Goal: Task Accomplishment & Management: Manage account settings

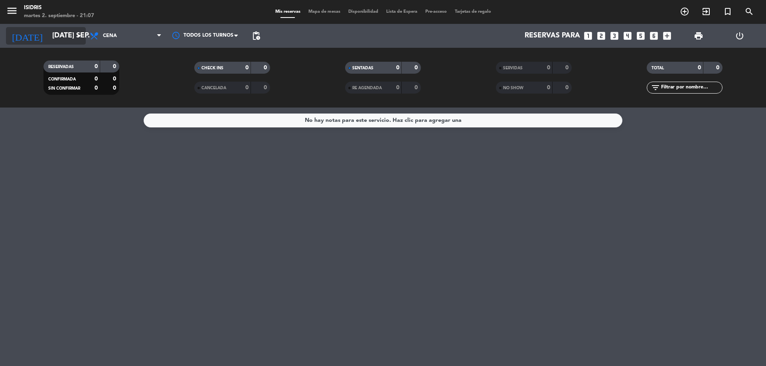
click at [69, 33] on input "[DATE] sep." at bounding box center [94, 36] width 93 height 16
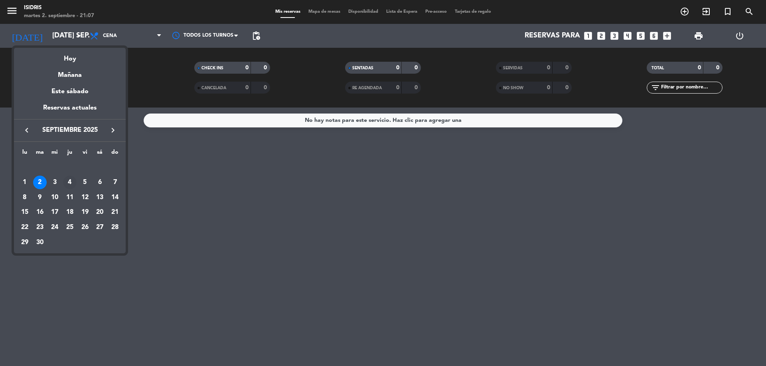
click at [75, 183] on div "4" at bounding box center [70, 183] width 14 height 14
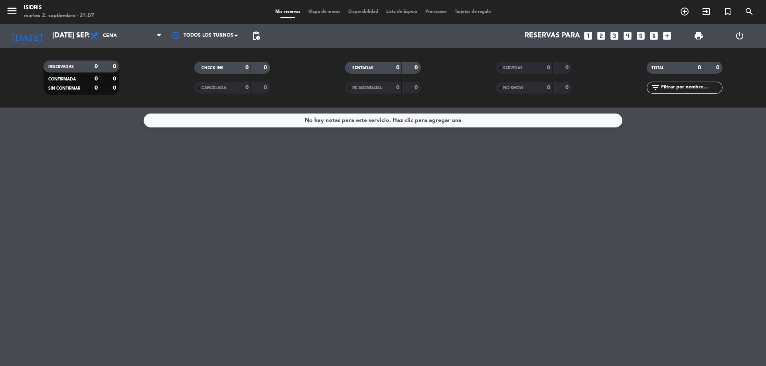
type input "[DEMOGRAPHIC_DATA] [DATE]"
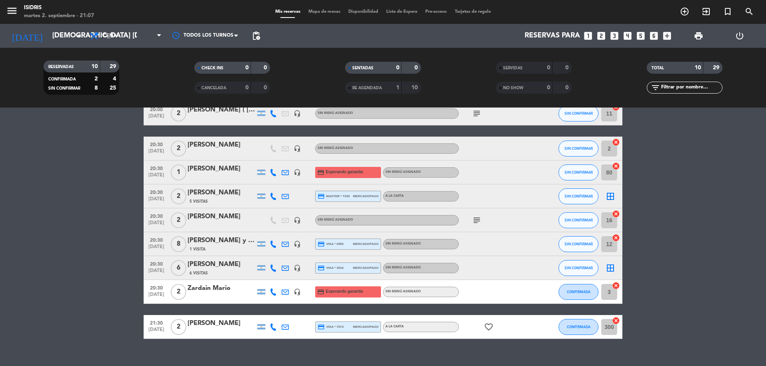
scroll to position [80, 0]
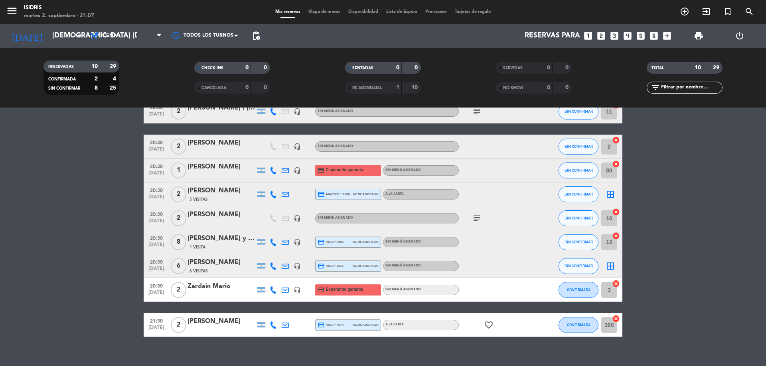
click at [218, 264] on div "[PERSON_NAME]" at bounding box center [221, 263] width 68 height 10
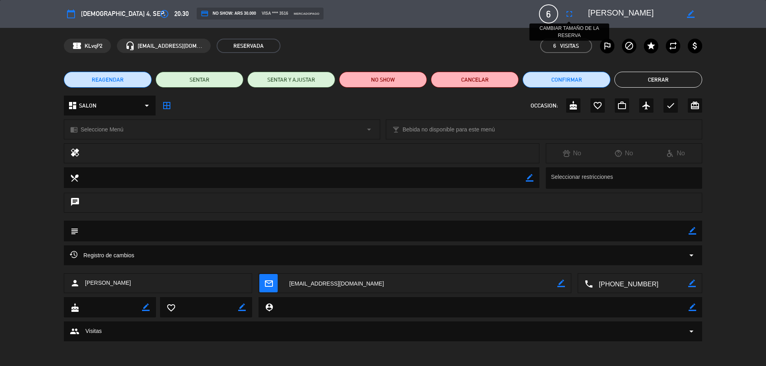
click at [575, 12] on button "fullscreen" at bounding box center [569, 14] width 14 height 14
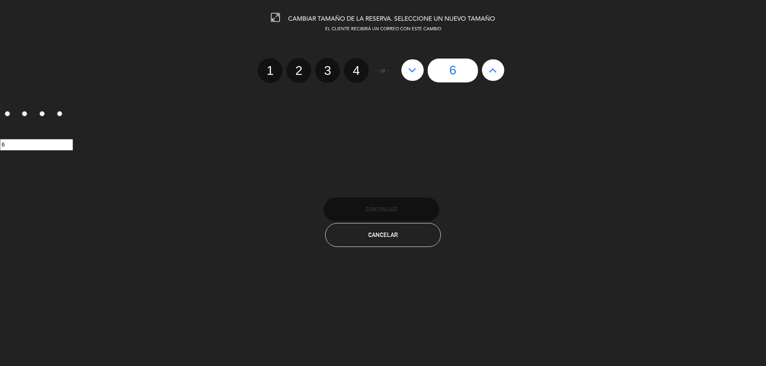
click at [496, 71] on icon at bounding box center [492, 70] width 8 height 13
type input "7"
click at [496, 71] on icon at bounding box center [492, 70] width 8 height 13
type input "8"
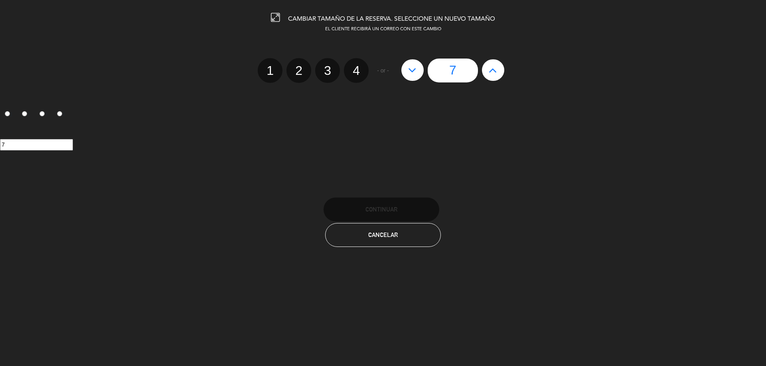
type input "8"
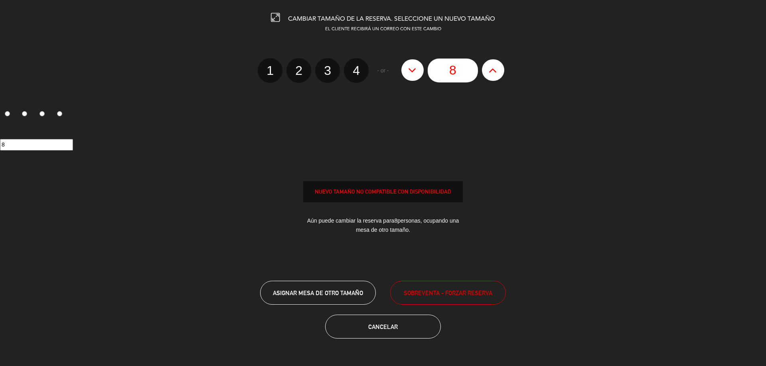
click at [496, 71] on icon at bounding box center [492, 70] width 8 height 13
type input "9"
click at [496, 70] on icon at bounding box center [492, 70] width 8 height 13
type input "10"
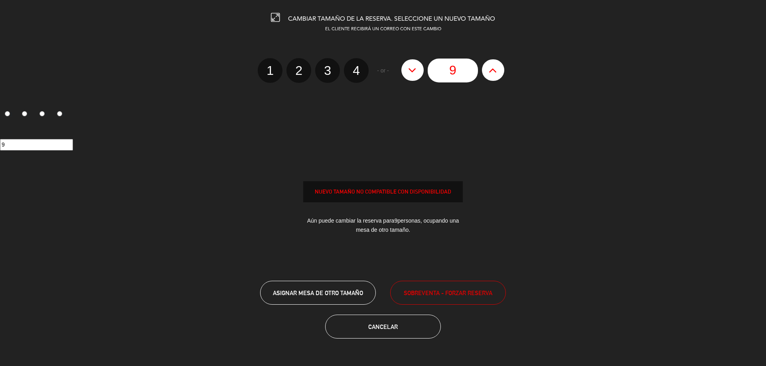
type input "10"
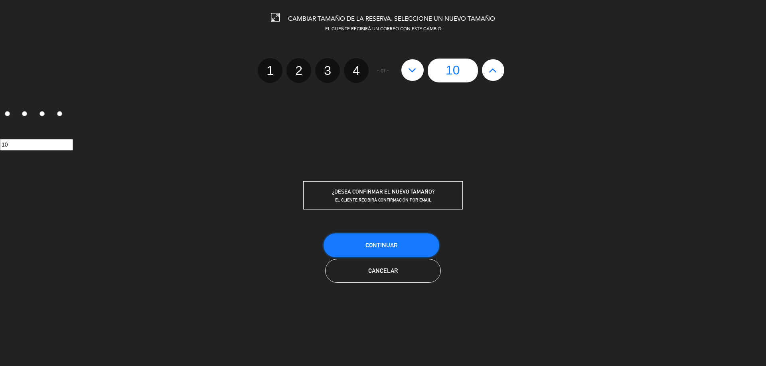
click at [406, 239] on button "Continuar" at bounding box center [381, 246] width 116 height 24
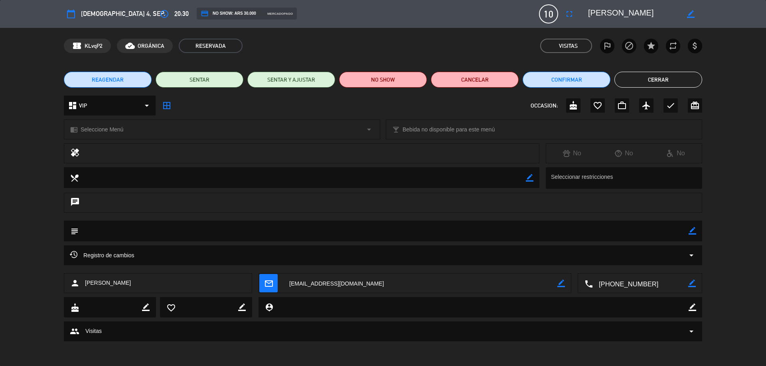
click at [650, 85] on button "Cerrar" at bounding box center [658, 80] width 88 height 16
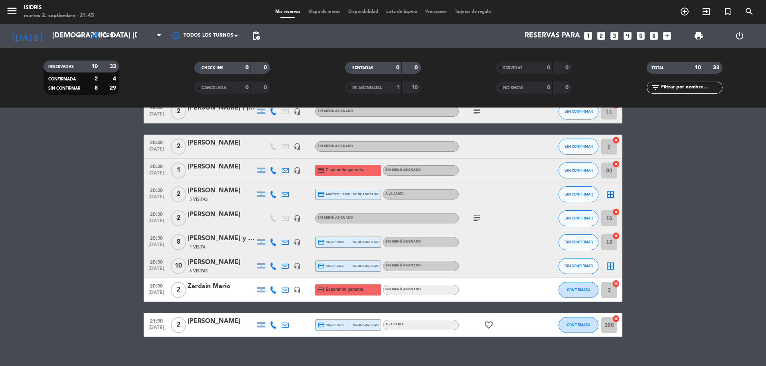
click at [604, 35] on icon "looks_two" at bounding box center [601, 36] width 10 height 10
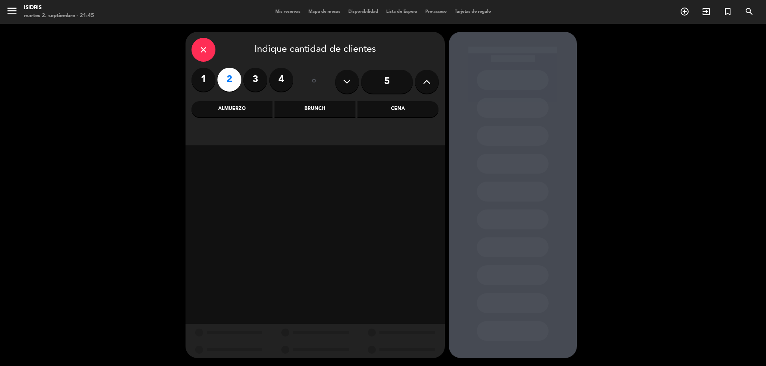
drag, startPoint x: 229, startPoint y: 111, endPoint x: 231, endPoint y: 117, distance: 6.8
click at [229, 110] on div "Almuerzo" at bounding box center [231, 109] width 81 height 16
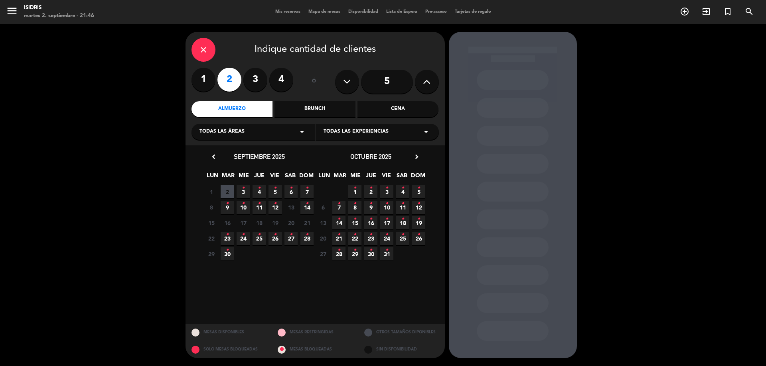
click at [199, 49] on icon "close" at bounding box center [204, 50] width 10 height 10
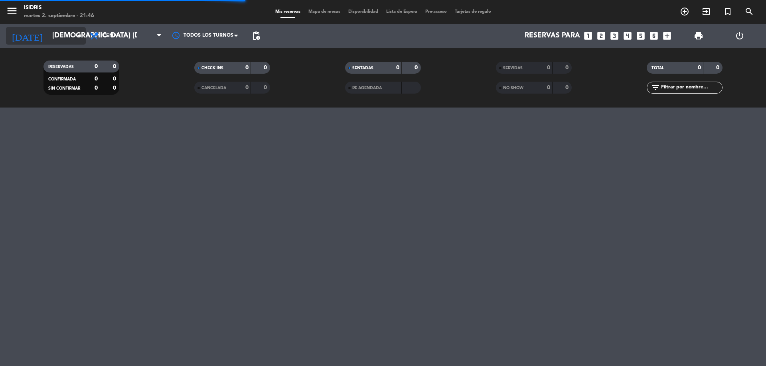
click at [48, 37] on input "[DEMOGRAPHIC_DATA] [DATE]" at bounding box center [94, 36] width 93 height 16
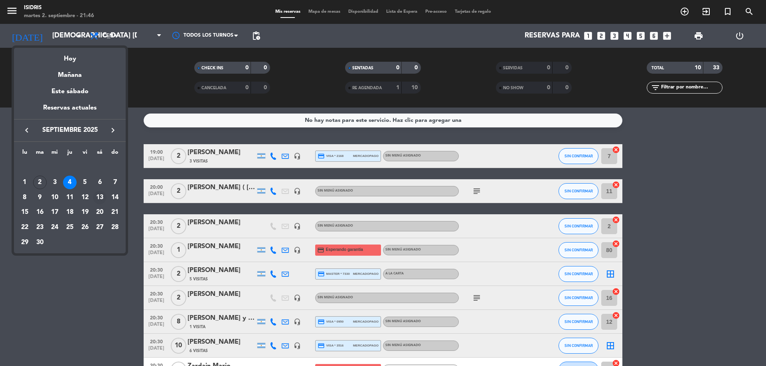
click at [104, 193] on div "13" at bounding box center [100, 198] width 14 height 14
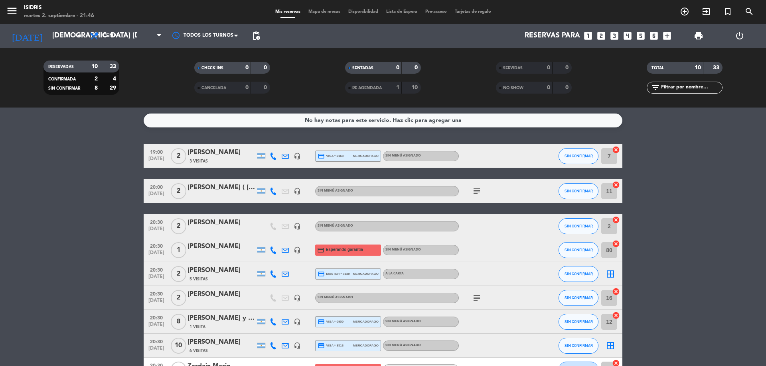
type input "sáb. [DATE]"
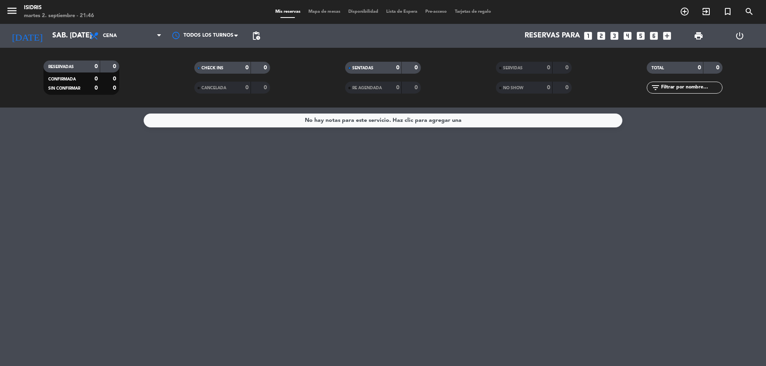
click at [118, 26] on div "Todos los servicios Brunch Almuerzo Cena Cena Todos los servicios Brunch Almuer…" at bounding box center [126, 36] width 80 height 24
click at [115, 32] on span "Cena" at bounding box center [126, 36] width 80 height 18
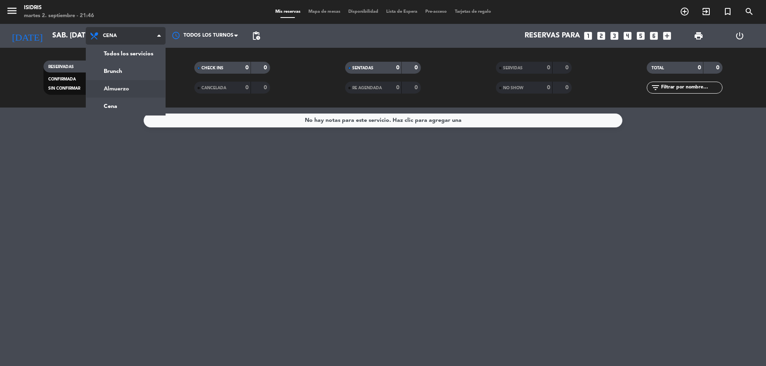
click at [124, 87] on div "menu isidris martes 2. septiembre - 21:46 Mis reservas Mapa de mesas Disponibil…" at bounding box center [383, 54] width 766 height 108
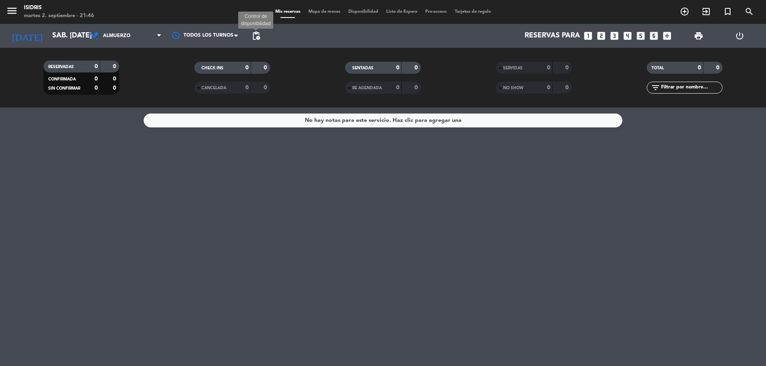
click at [256, 34] on span "pending_actions" at bounding box center [256, 36] width 10 height 10
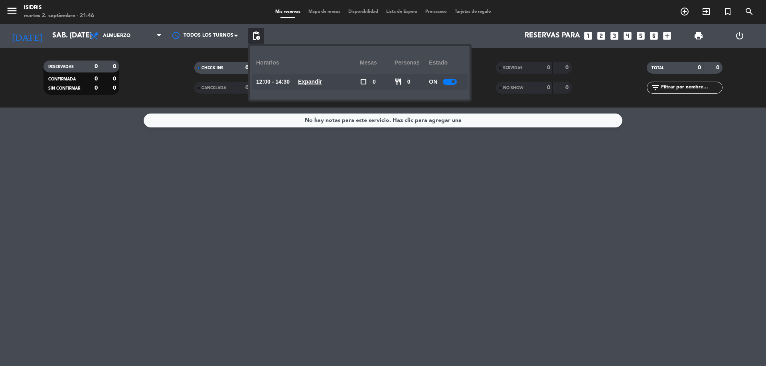
click at [317, 81] on u "Expandir" at bounding box center [310, 82] width 24 height 6
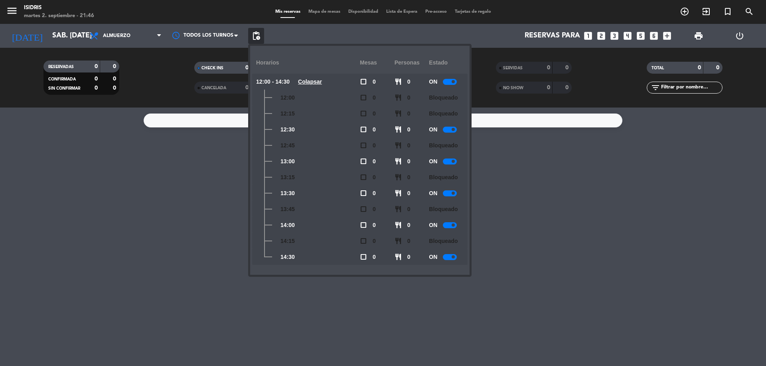
click at [211, 142] on div "No hay notas para este servicio. Haz clic para agregar una" at bounding box center [383, 237] width 766 height 259
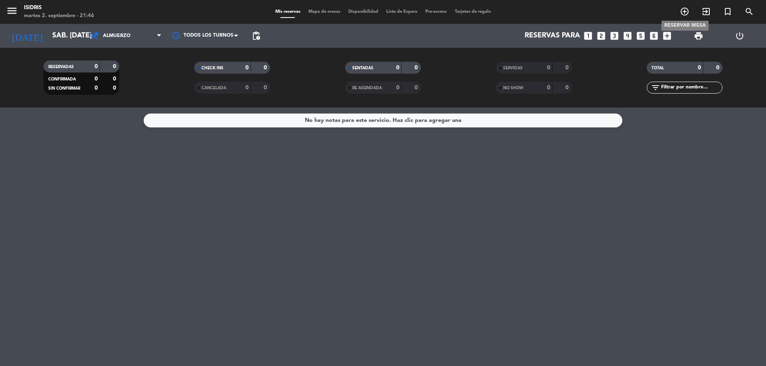
click at [685, 11] on icon "add_circle_outline" at bounding box center [684, 12] width 10 height 10
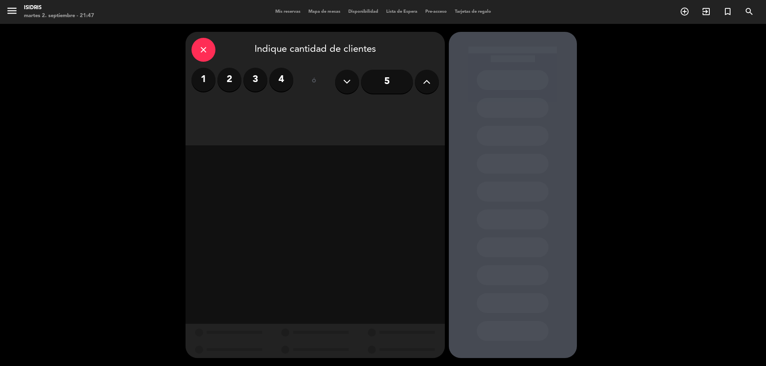
click at [226, 80] on label "2" at bounding box center [229, 80] width 24 height 24
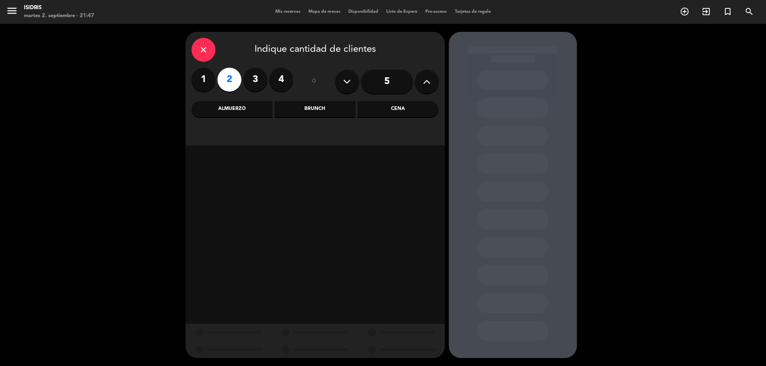
click at [248, 110] on div "Almuerzo" at bounding box center [231, 109] width 81 height 16
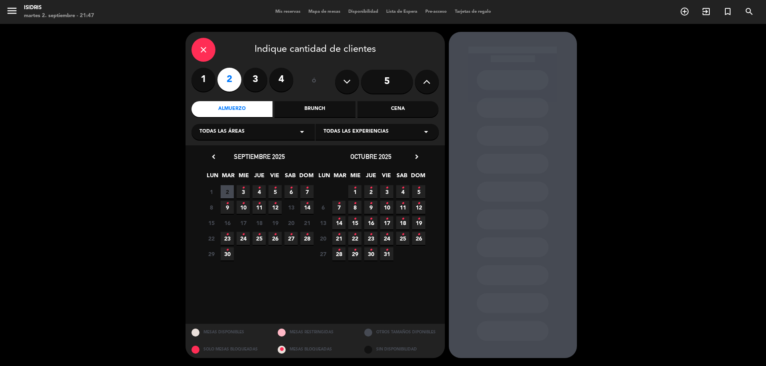
click at [206, 46] on icon "close" at bounding box center [204, 50] width 10 height 10
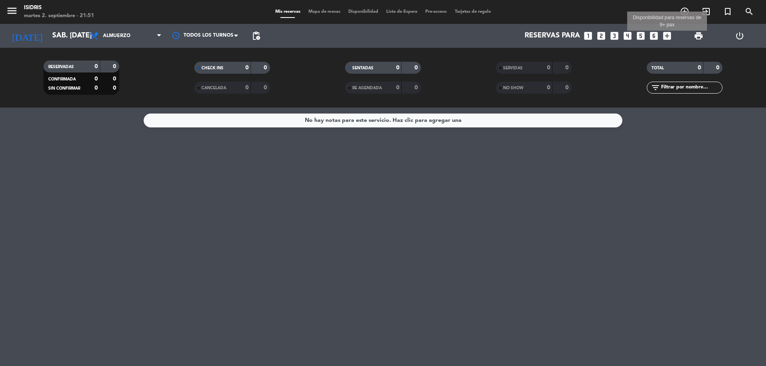
click at [669, 37] on icon "add_box" at bounding box center [667, 36] width 10 height 10
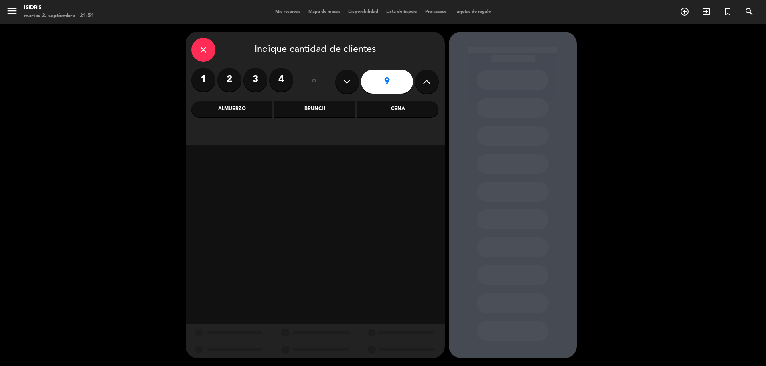
click at [240, 113] on div "Almuerzo" at bounding box center [231, 109] width 81 height 16
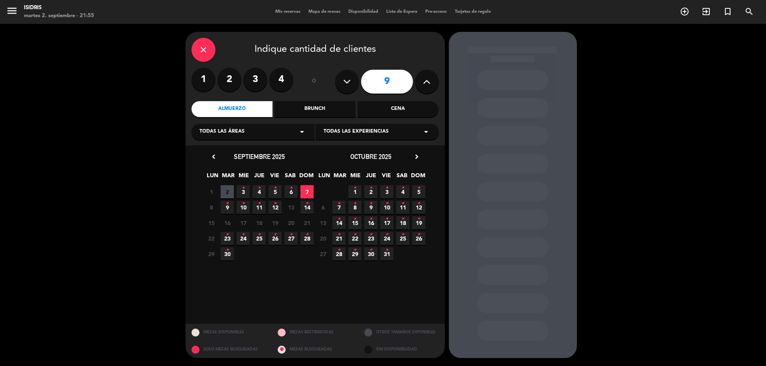
click at [207, 47] on icon "close" at bounding box center [204, 50] width 10 height 10
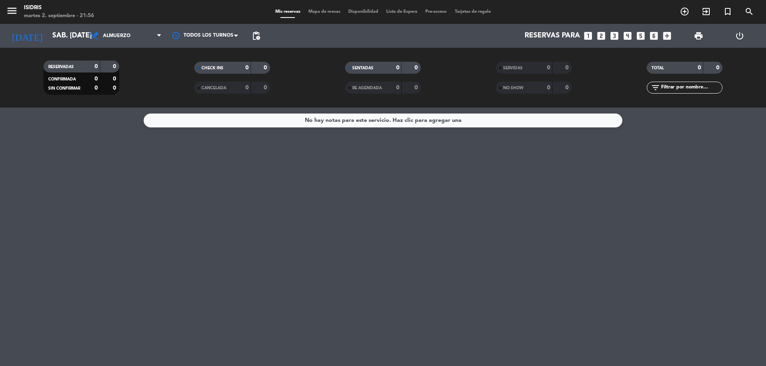
click at [598, 33] on icon "looks_two" at bounding box center [601, 36] width 10 height 10
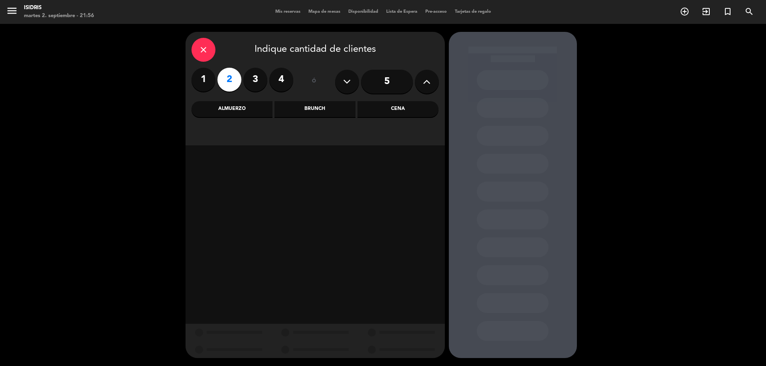
click at [228, 103] on div "Almuerzo" at bounding box center [231, 109] width 81 height 16
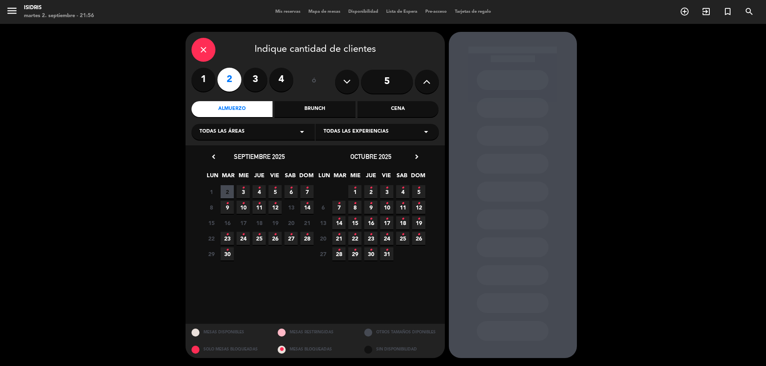
click at [309, 207] on span "14 •" at bounding box center [306, 207] width 13 height 13
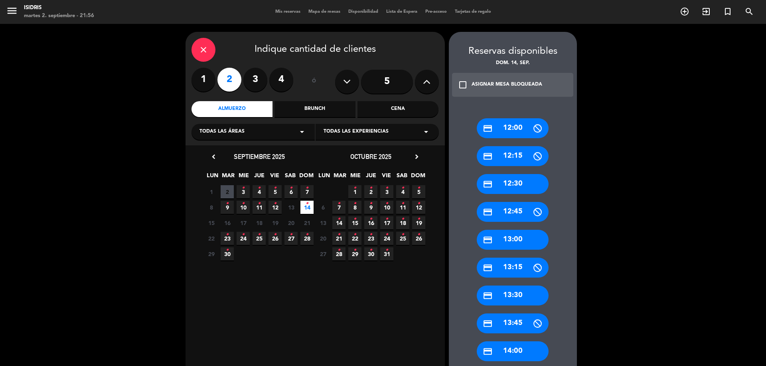
click at [504, 236] on div "credit_card 13:00" at bounding box center [512, 240] width 72 height 20
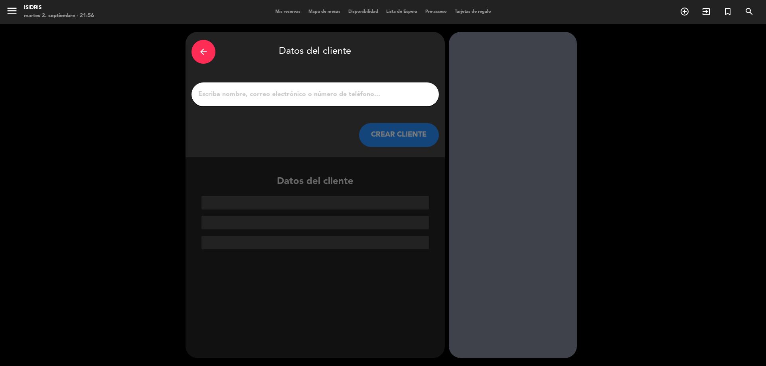
click at [277, 95] on input "1" at bounding box center [314, 94] width 235 height 11
paste input "[PERSON_NAME]"
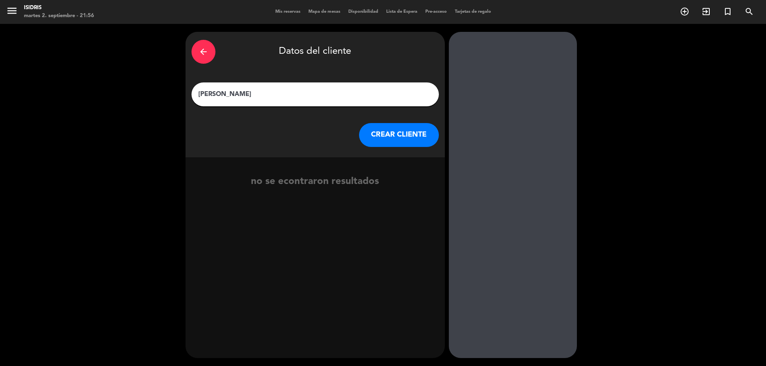
type input "[PERSON_NAME]"
click at [397, 129] on button "CREAR CLIENTE" at bounding box center [399, 135] width 80 height 24
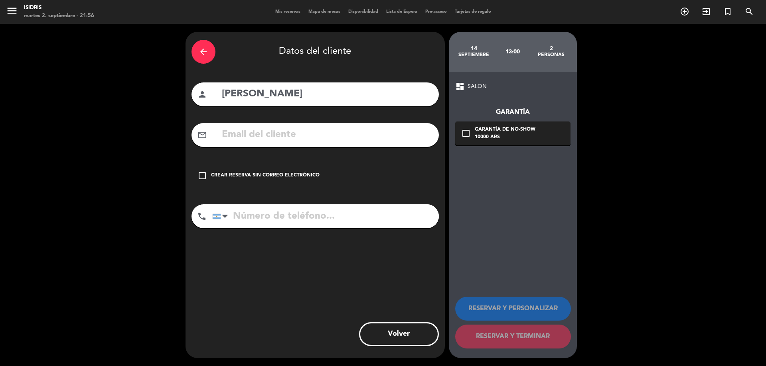
click at [271, 223] on input "tel" at bounding box center [325, 217] width 226 height 24
click at [264, 127] on input "text" at bounding box center [327, 135] width 212 height 16
click at [264, 128] on input "text" at bounding box center [327, 135] width 212 height 16
paste input "[EMAIL_ADDRESS][DOMAIN_NAME]"
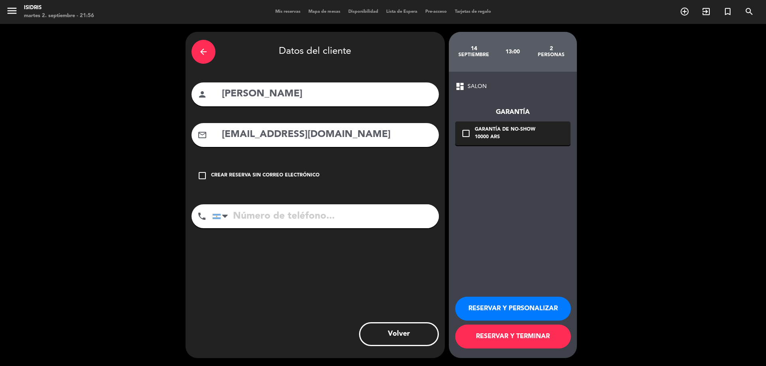
type input "[EMAIL_ADDRESS][DOMAIN_NAME]"
click at [290, 221] on input "tel" at bounding box center [325, 217] width 226 height 24
paste input "[PHONE_NUMBER]"
type input "[PHONE_NUMBER]"
click at [476, 141] on div "10000 ARS" at bounding box center [505, 138] width 61 height 8
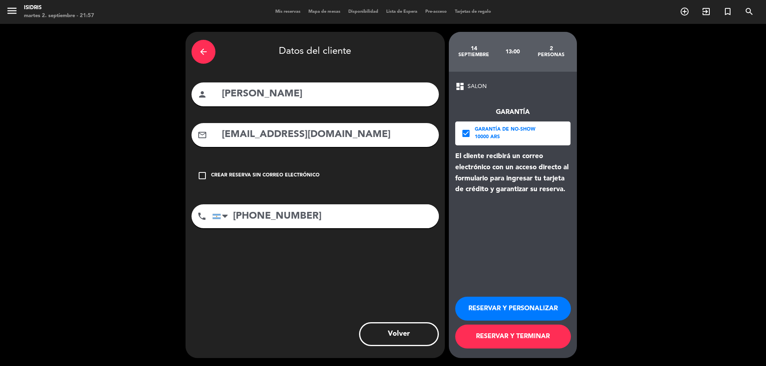
click at [530, 303] on button "RESERVAR Y PERSONALIZAR" at bounding box center [513, 309] width 116 height 24
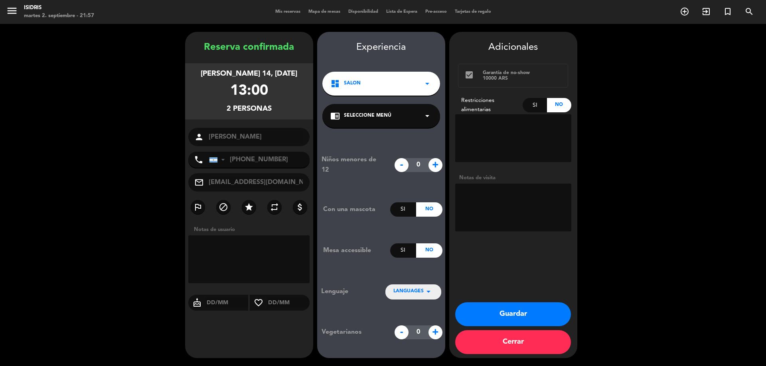
click at [501, 313] on button "Guardar" at bounding box center [513, 315] width 116 height 24
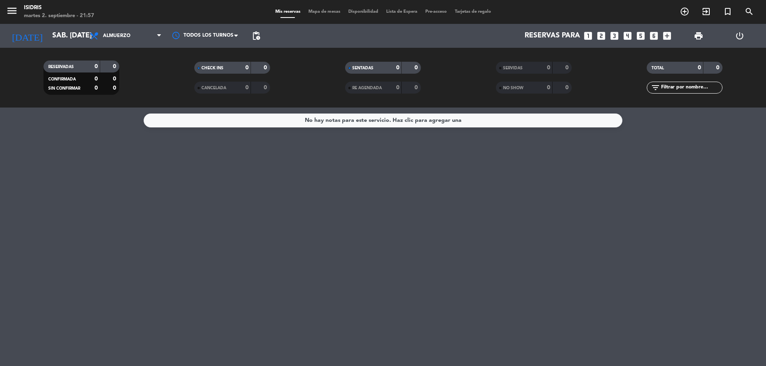
click at [508, 174] on div "No hay notas para este servicio. Haz clic para agregar una" at bounding box center [383, 237] width 766 height 259
click at [48, 36] on input "sáb. [DATE]" at bounding box center [94, 36] width 93 height 16
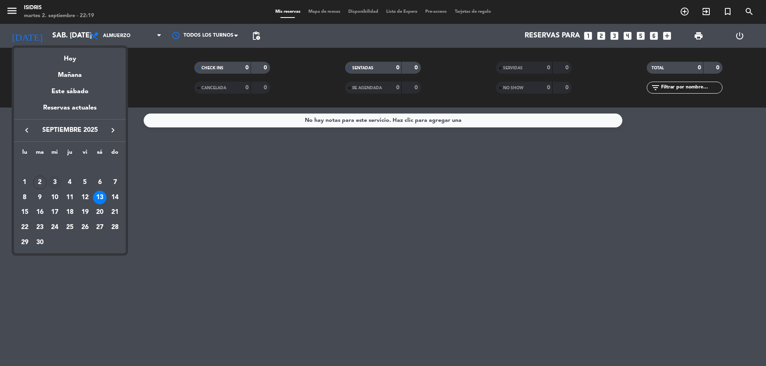
click at [54, 178] on div "3" at bounding box center [55, 183] width 14 height 14
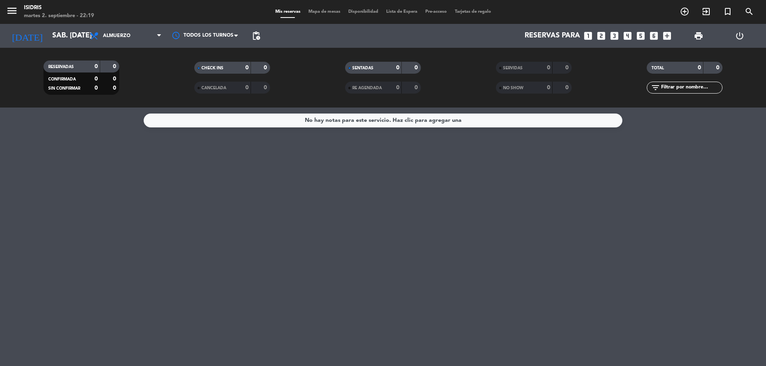
type input "mié. [DATE]"
click at [112, 28] on span "Almuerzo" at bounding box center [126, 36] width 80 height 18
click at [119, 32] on span "Almuerzo" at bounding box center [126, 36] width 80 height 18
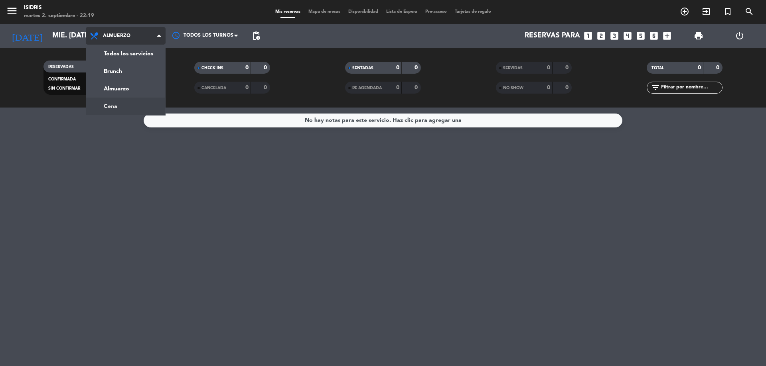
click at [121, 101] on div "menu isidris martes 2. septiembre - 22:19 Mis reservas Mapa de mesas Disponibil…" at bounding box center [383, 54] width 766 height 108
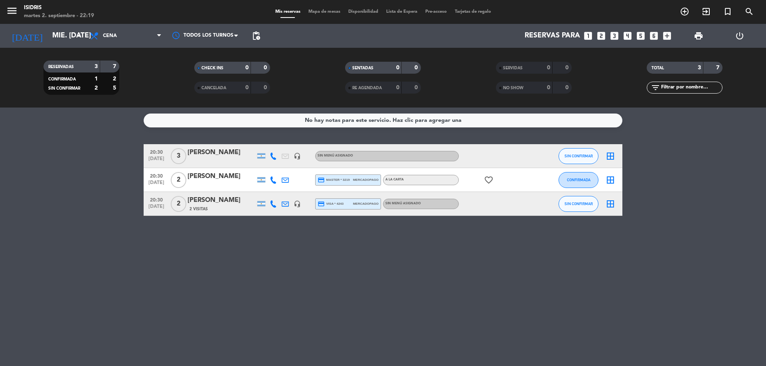
click at [221, 205] on div "[PERSON_NAME]" at bounding box center [221, 200] width 68 height 10
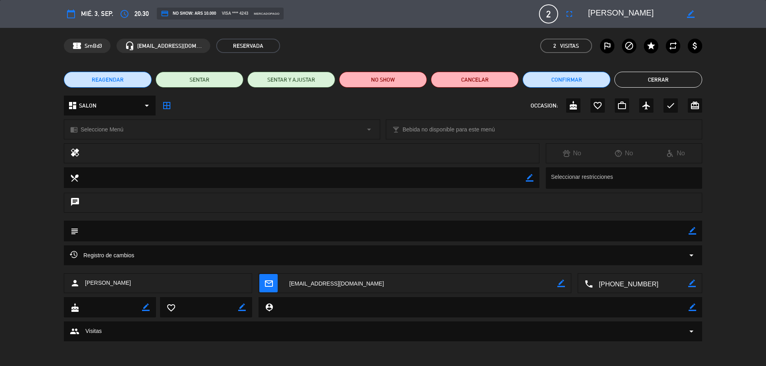
click at [141, 10] on span "20:30" at bounding box center [141, 13] width 14 height 11
click at [127, 12] on icon "access_time" at bounding box center [125, 14] width 10 height 10
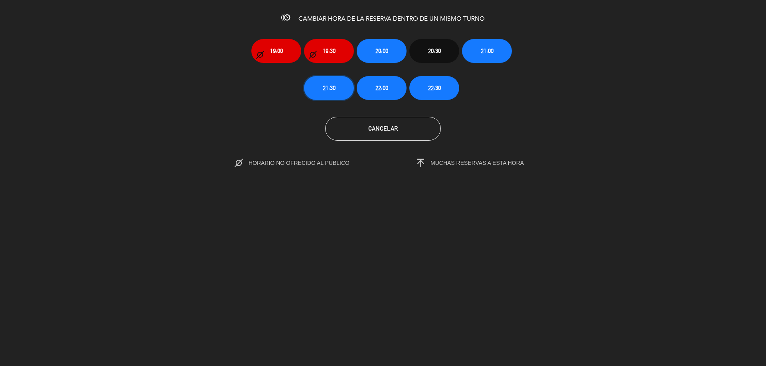
click at [327, 91] on span "21:30" at bounding box center [329, 87] width 13 height 9
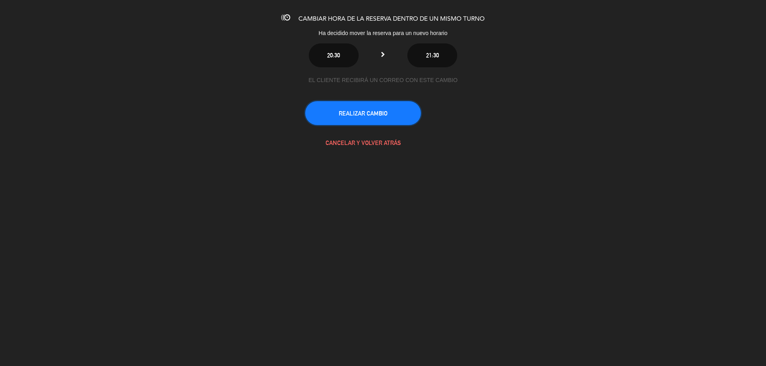
click at [367, 117] on button "REALIZAR CAMBIO" at bounding box center [363, 113] width 116 height 24
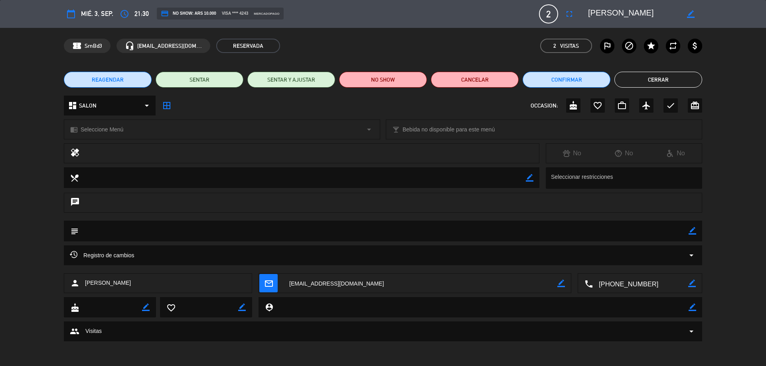
click at [653, 74] on button "Cerrar" at bounding box center [658, 80] width 88 height 16
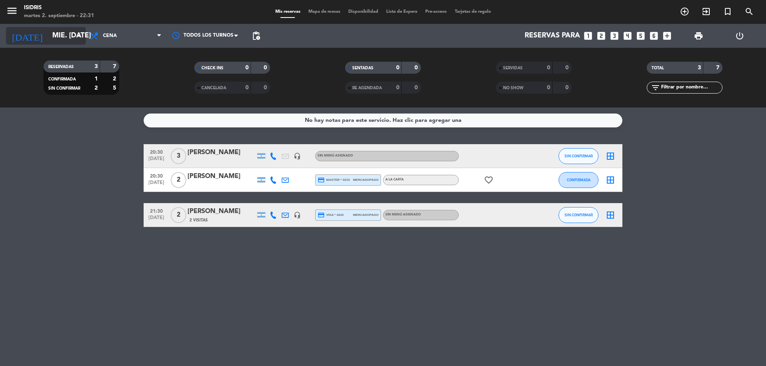
click at [55, 42] on input "mié. [DATE]" at bounding box center [94, 36] width 93 height 16
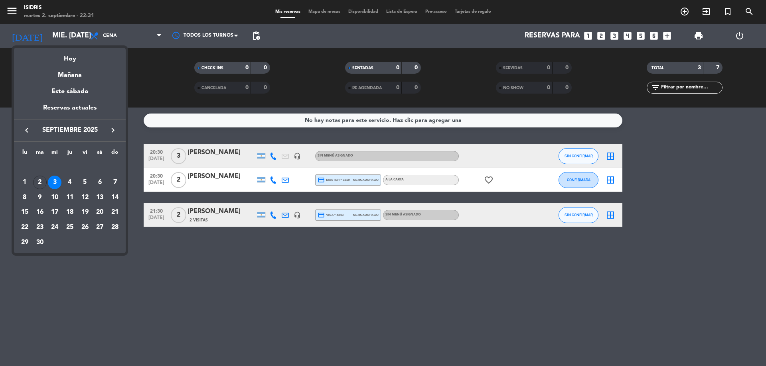
click at [55, 178] on div "3" at bounding box center [55, 183] width 14 height 14
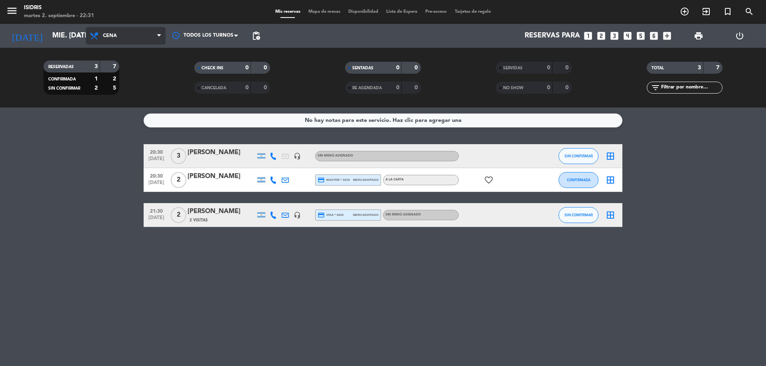
click at [118, 35] on span "Cena" at bounding box center [126, 36] width 80 height 18
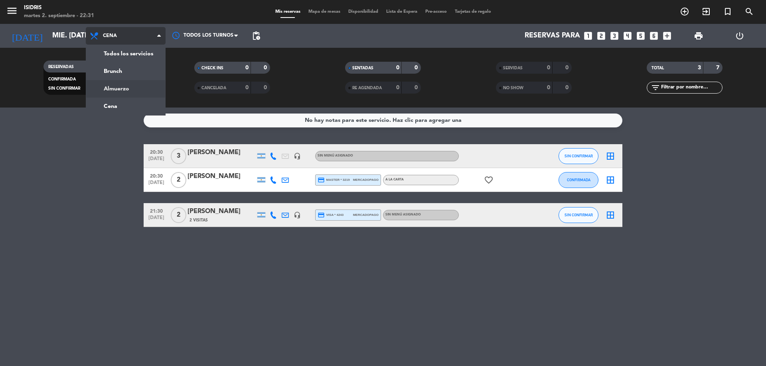
click at [121, 89] on div "menu isidris martes 2. septiembre - 22:31 Mis reservas Mapa de mesas Disponibil…" at bounding box center [383, 54] width 766 height 108
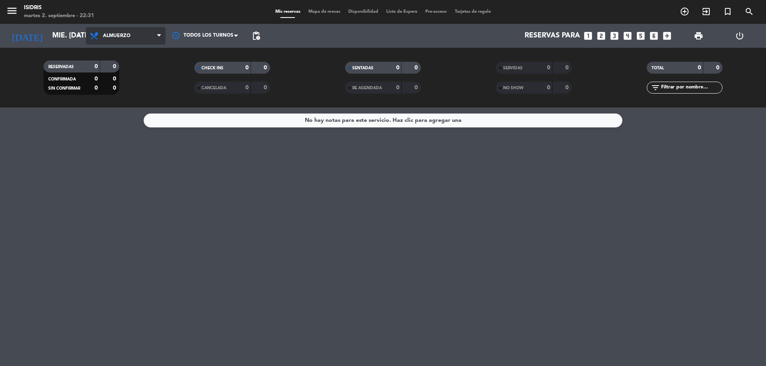
click at [126, 40] on span "Almuerzo" at bounding box center [126, 36] width 80 height 18
click at [132, 104] on div "menu isidris martes 2. septiembre - 22:31 Mis reservas Mapa de mesas Disponibil…" at bounding box center [383, 54] width 766 height 108
